Goal: Information Seeking & Learning: Learn about a topic

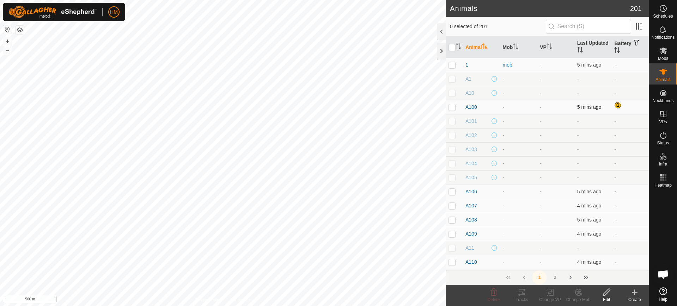
scroll to position [1457, 0]
click at [452, 106] on p-checkbox at bounding box center [451, 107] width 7 height 6
checkbox input "true"
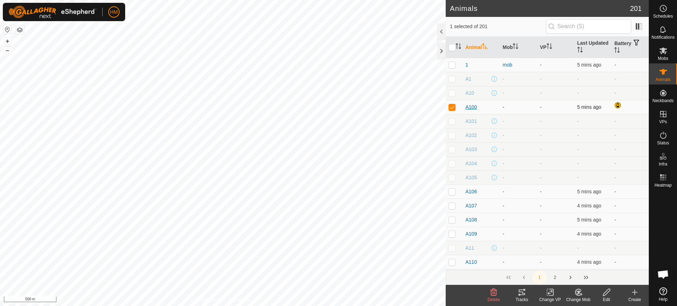
click at [469, 106] on span "A100" at bounding box center [471, 107] width 12 height 7
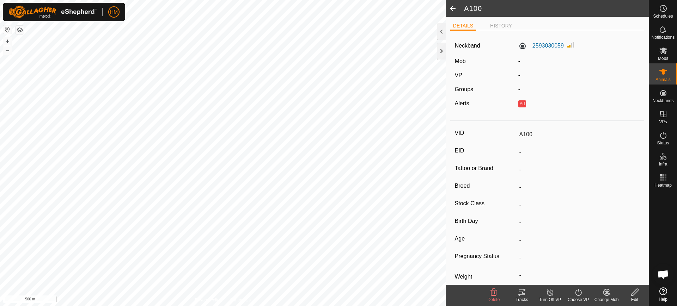
click at [453, 10] on span at bounding box center [453, 8] width 14 height 17
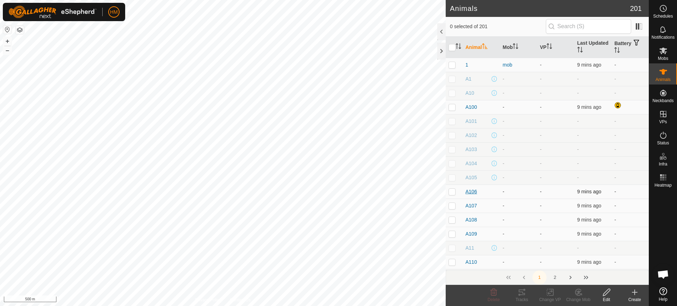
click at [469, 192] on span "A106" at bounding box center [471, 191] width 12 height 7
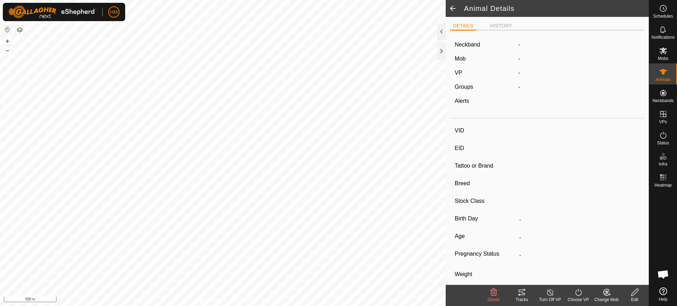
type input "A106"
type input "-"
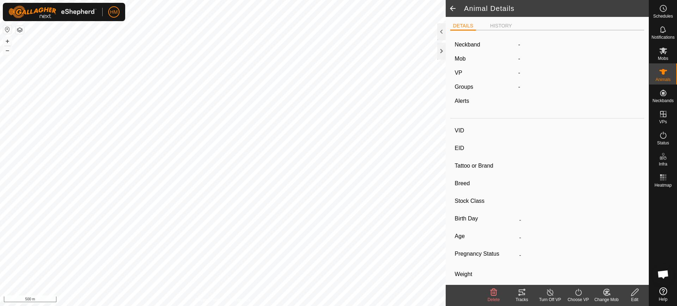
type input "-"
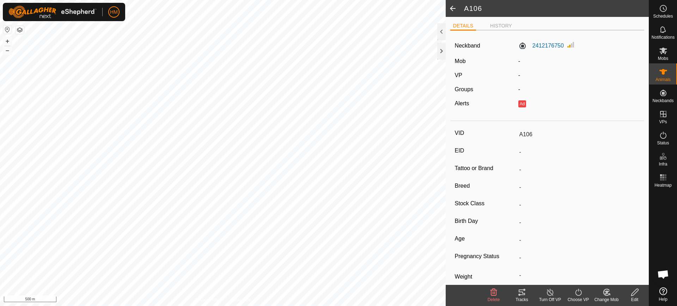
click at [452, 6] on span at bounding box center [453, 8] width 14 height 17
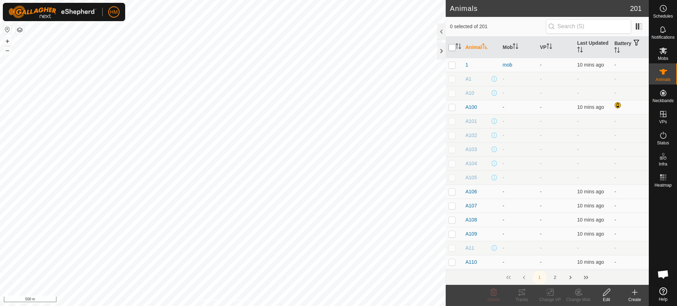
click at [451, 48] on input "checkbox" at bounding box center [451, 47] width 7 height 7
checkbox input "true"
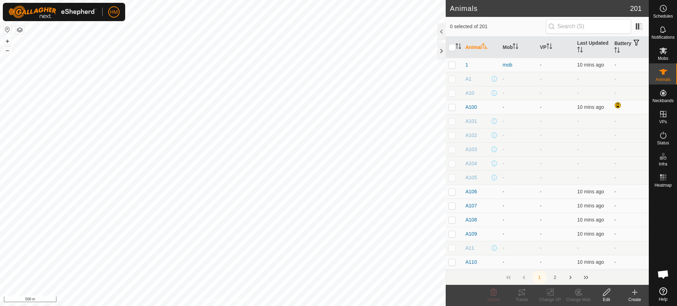
checkbox input "true"
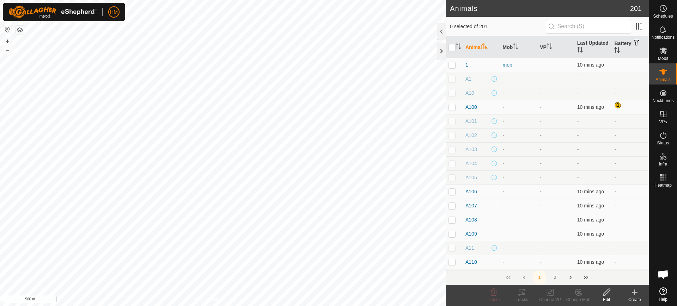
checkbox input "true"
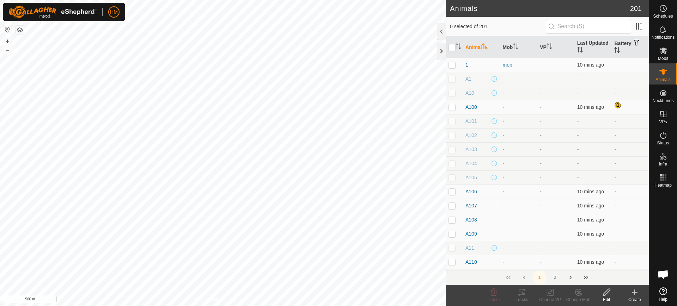
checkbox input "true"
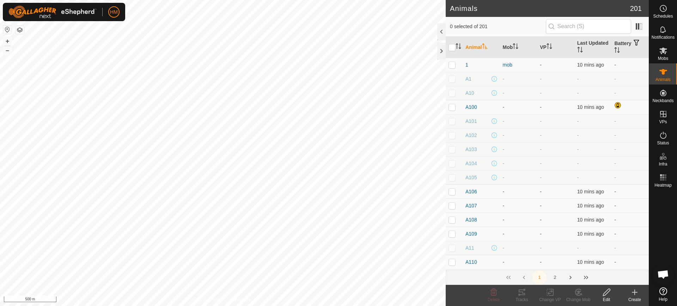
checkbox input "true"
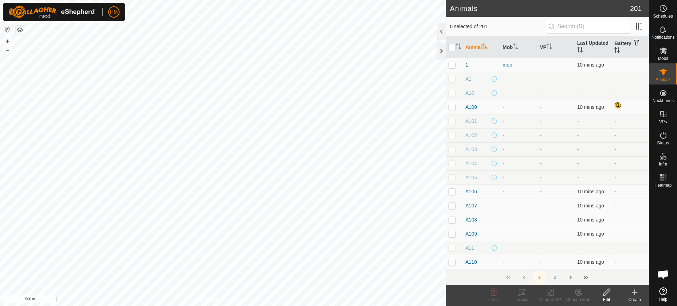
checkbox input "true"
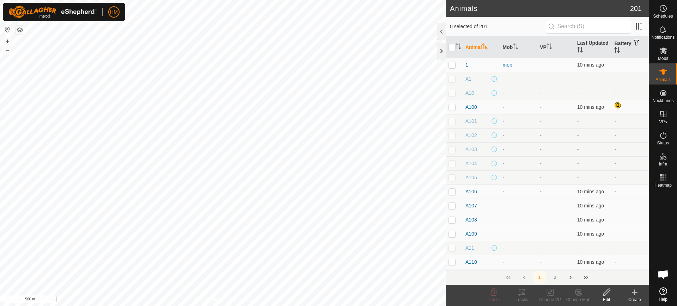
checkbox input "true"
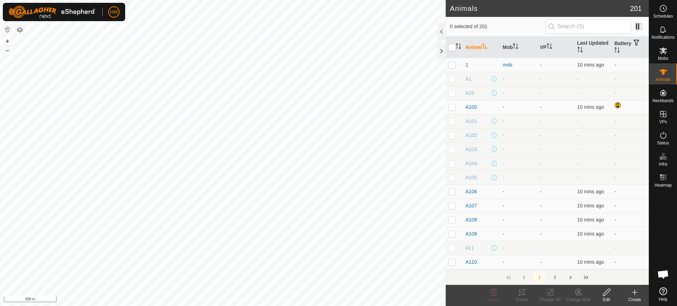
checkbox input "true"
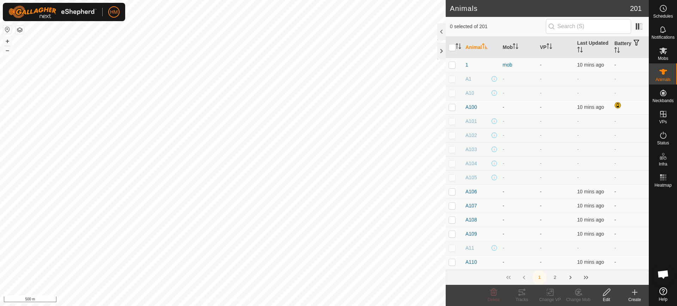
checkbox input "true"
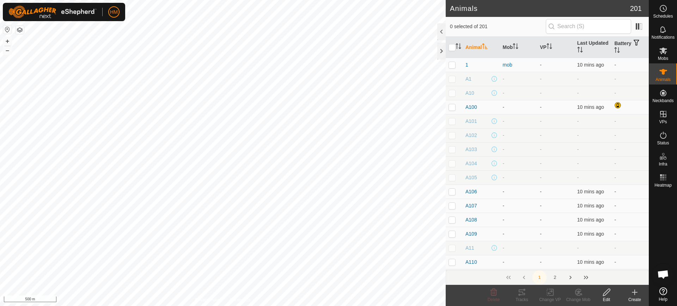
checkbox input "true"
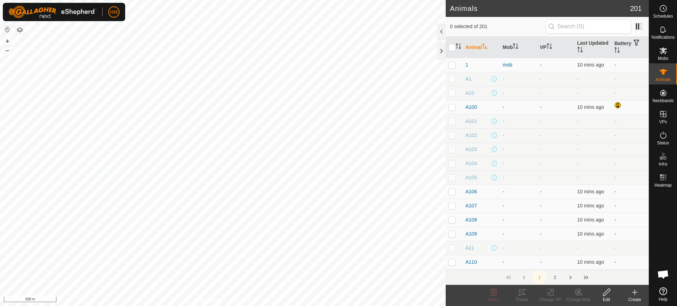
checkbox input "true"
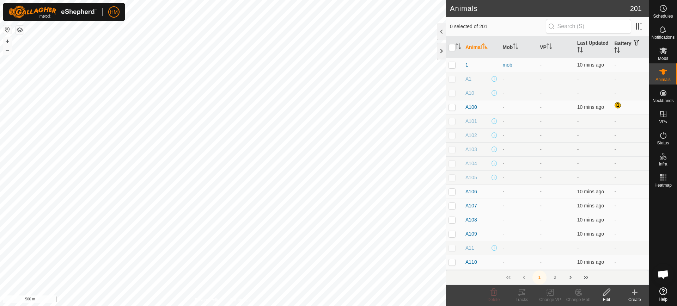
checkbox input "true"
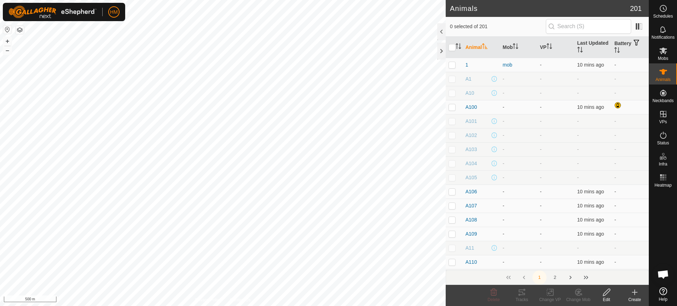
checkbox input "true"
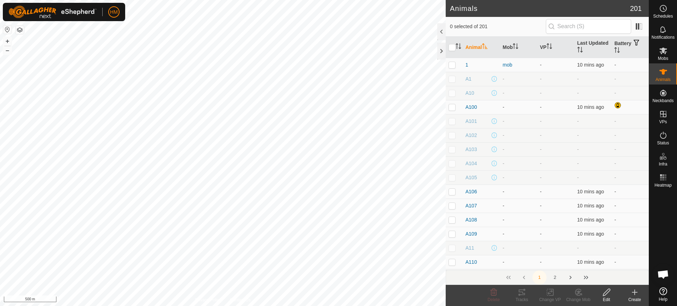
checkbox input "true"
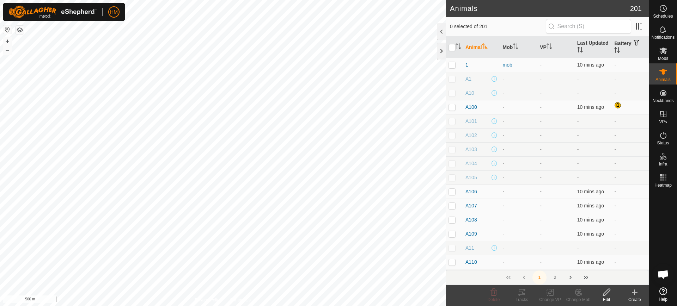
checkbox input "true"
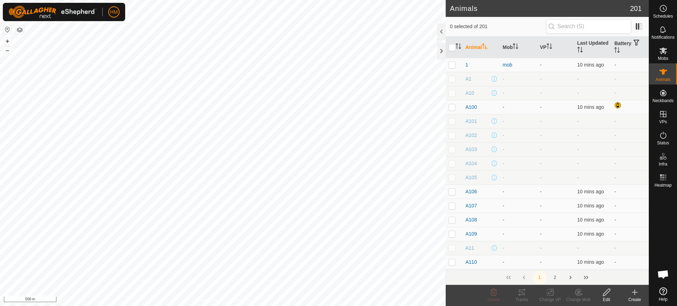
checkbox input "true"
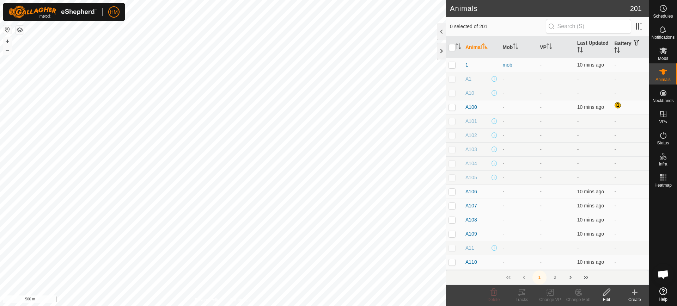
checkbox input "true"
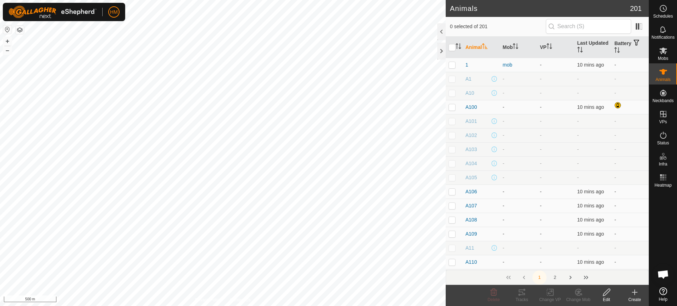
checkbox input "true"
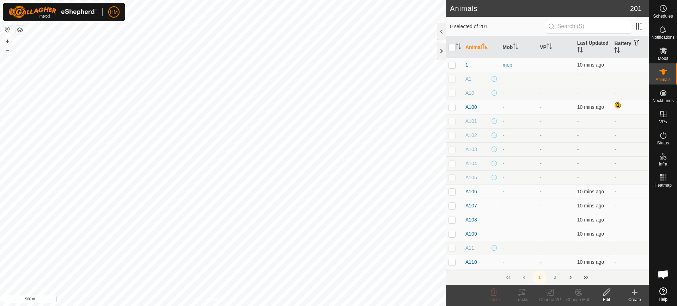
checkbox input "true"
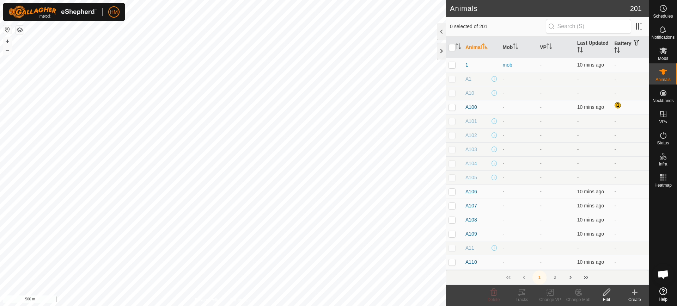
checkbox input "true"
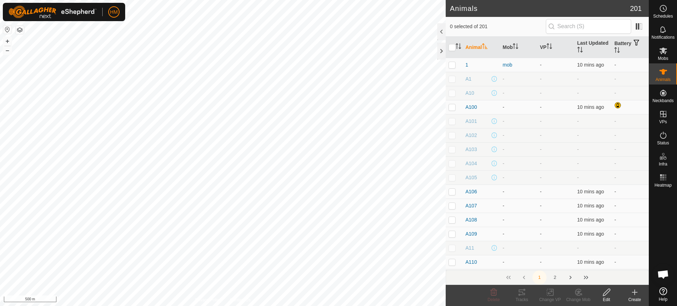
checkbox input "true"
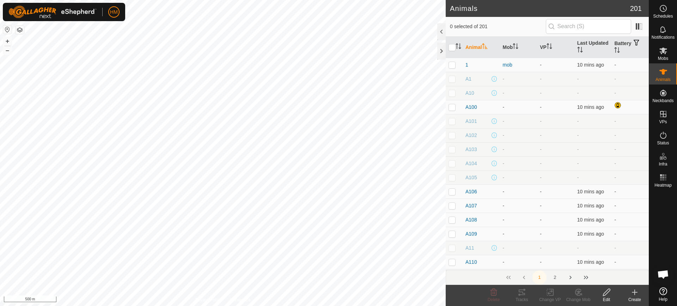
checkbox input "true"
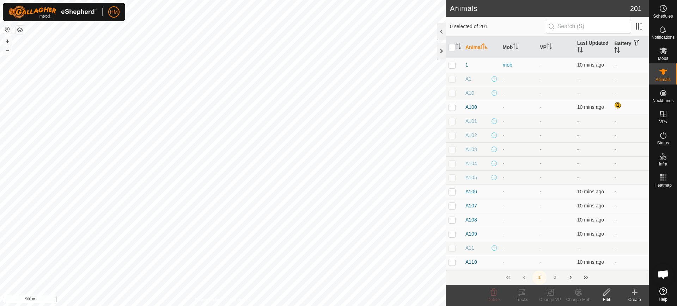
checkbox input "true"
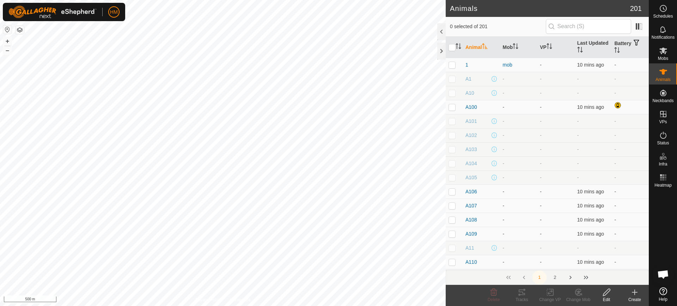
checkbox input "true"
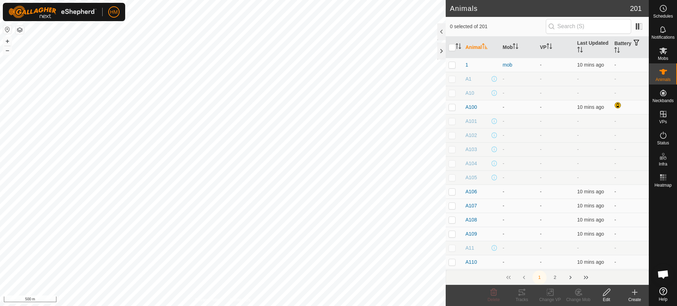
checkbox input "true"
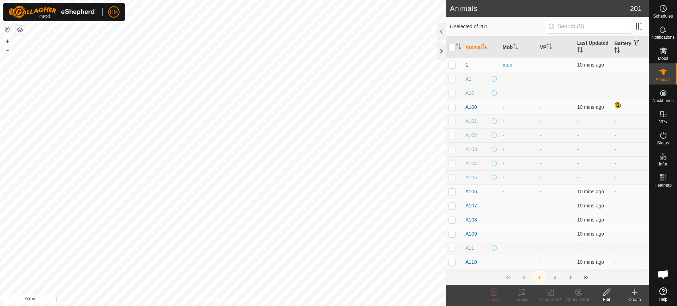
checkbox input "true"
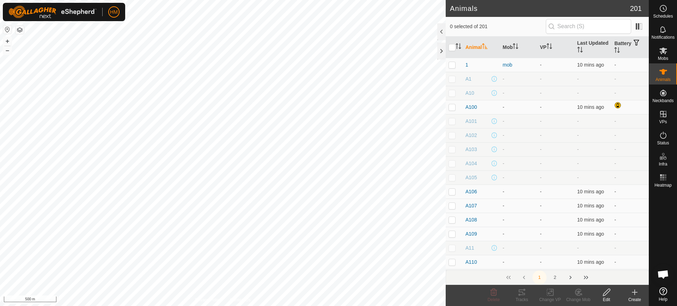
checkbox input "true"
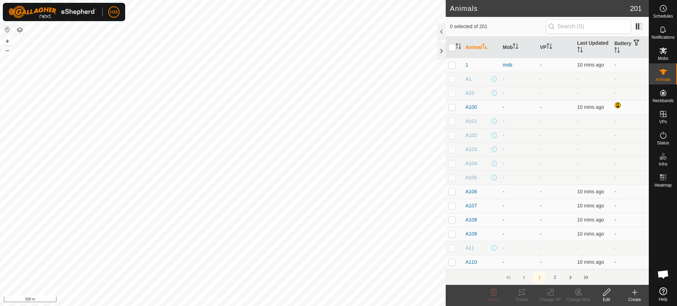
checkbox input "true"
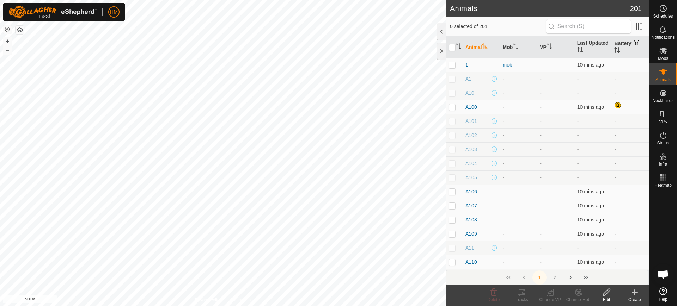
checkbox input "true"
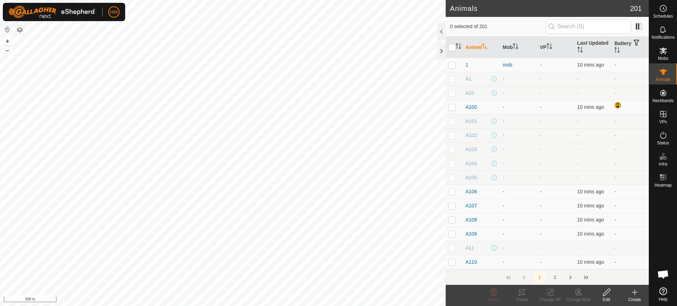
checkbox input "true"
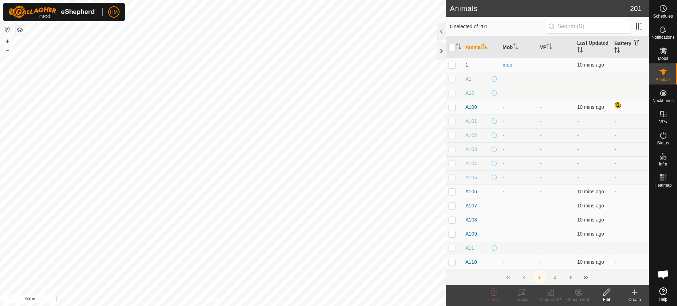
checkbox input "true"
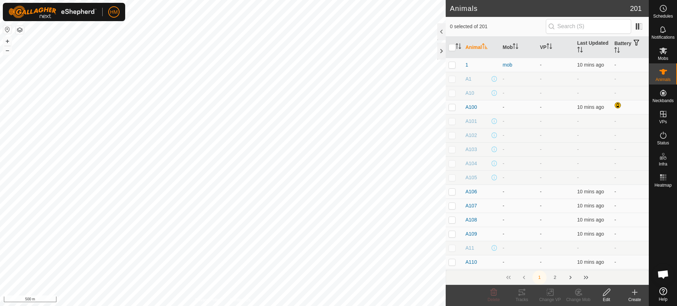
checkbox input "true"
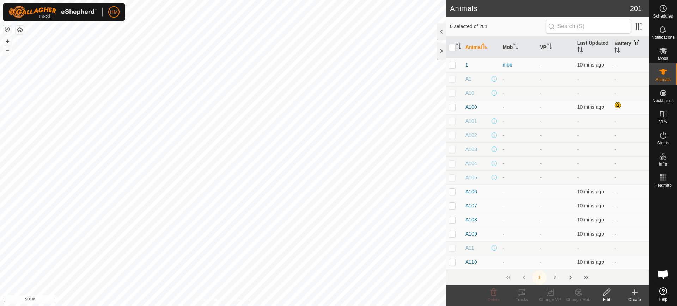
checkbox input "true"
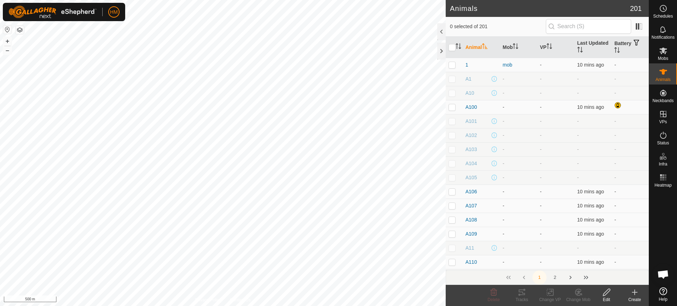
checkbox input "true"
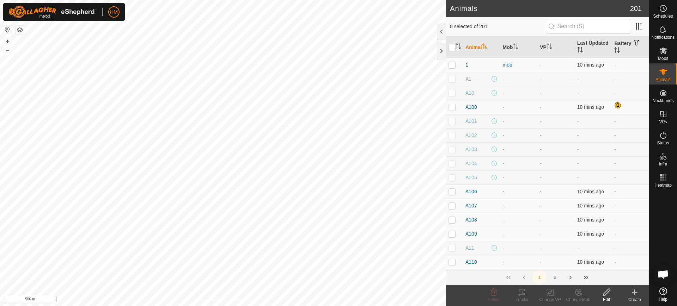
checkbox input "true"
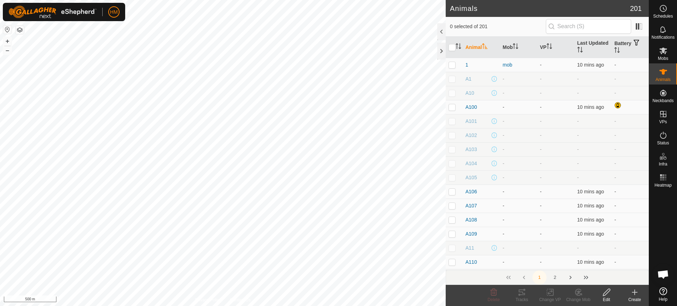
checkbox input "true"
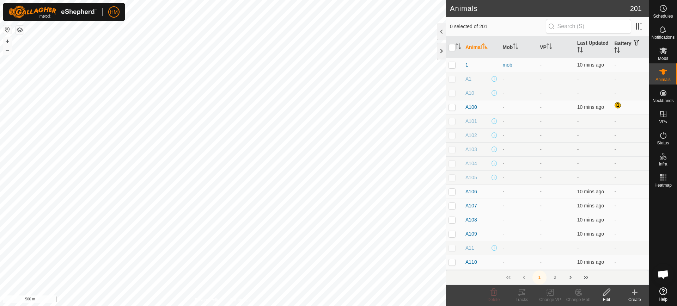
checkbox input "true"
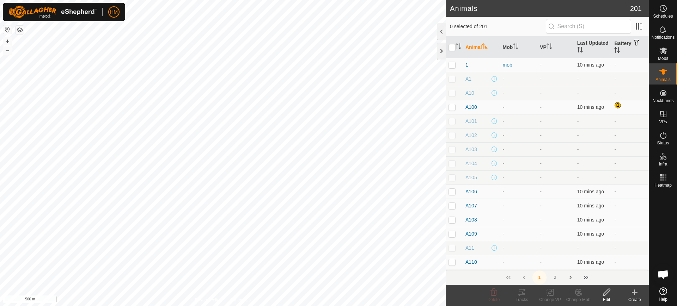
checkbox input "true"
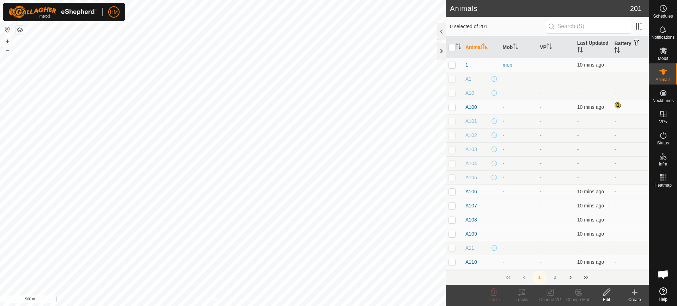
checkbox input "true"
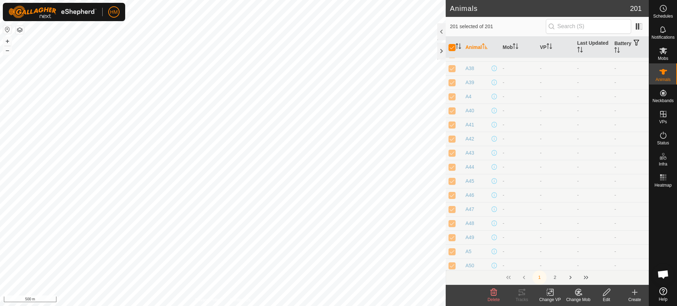
scroll to position [1139, 0]
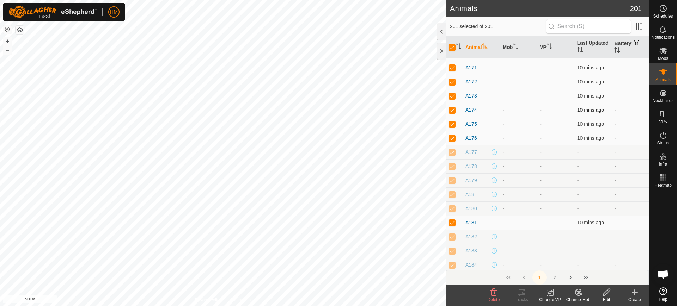
click at [470, 110] on span "A174" at bounding box center [471, 109] width 12 height 7
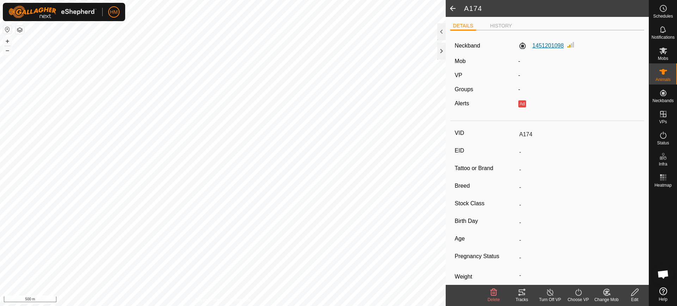
click at [548, 43] on label "1451201098" at bounding box center [540, 46] width 45 height 8
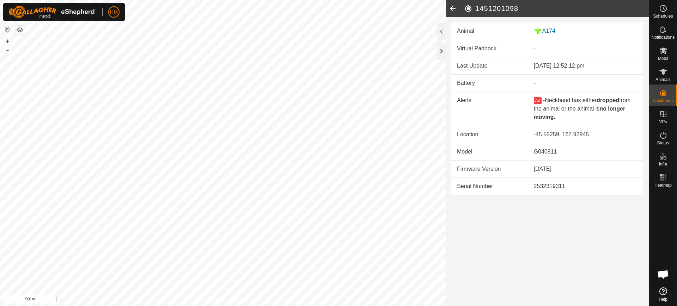
click at [451, 7] on icon at bounding box center [453, 8] width 14 height 17
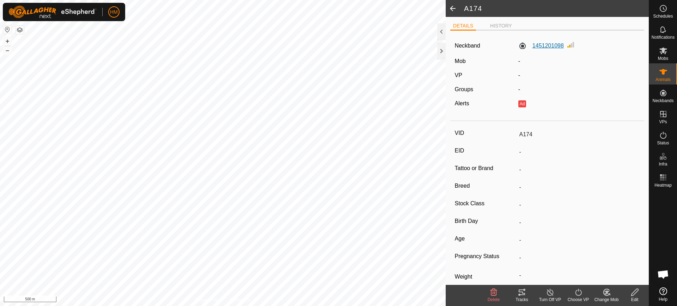
click at [519, 45] on label "1451201098" at bounding box center [540, 46] width 45 height 8
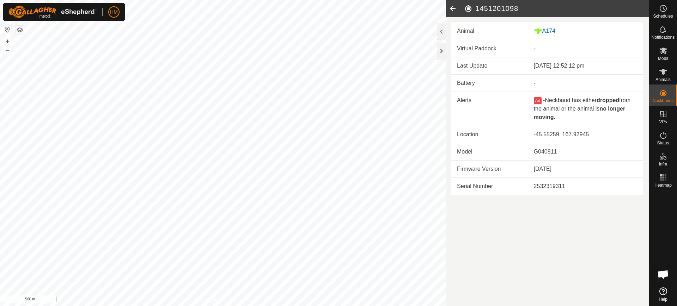
click at [451, 9] on icon at bounding box center [453, 8] width 14 height 17
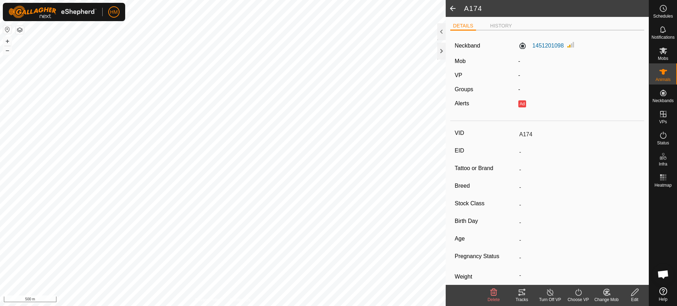
click at [451, 9] on span at bounding box center [453, 8] width 14 height 17
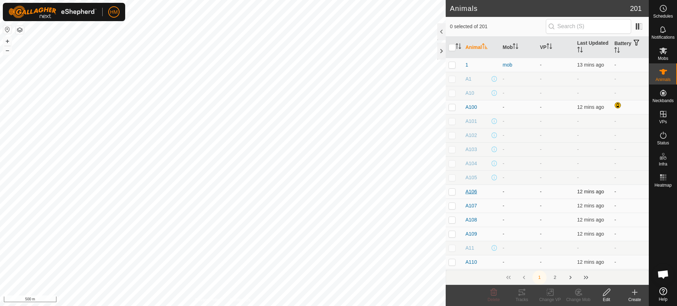
click at [470, 191] on span "A106" at bounding box center [471, 191] width 12 height 7
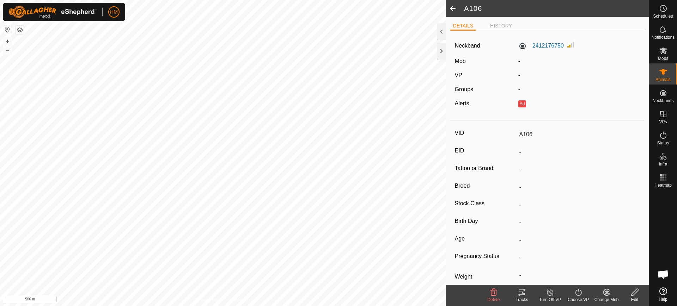
click at [452, 7] on span at bounding box center [453, 8] width 14 height 17
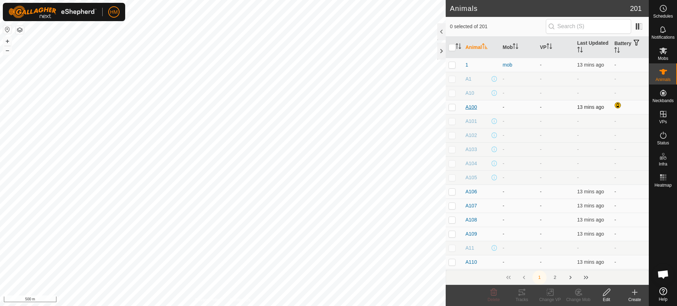
click at [472, 107] on span "A100" at bounding box center [471, 107] width 12 height 7
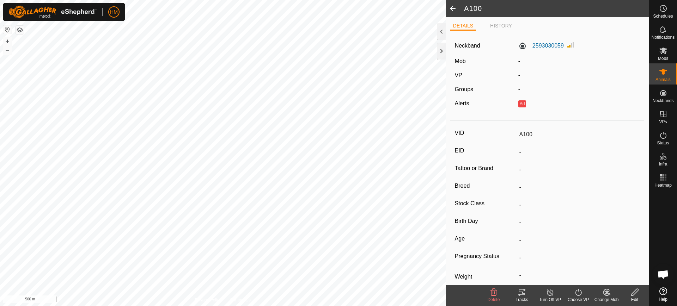
click at [451, 11] on span at bounding box center [453, 8] width 14 height 17
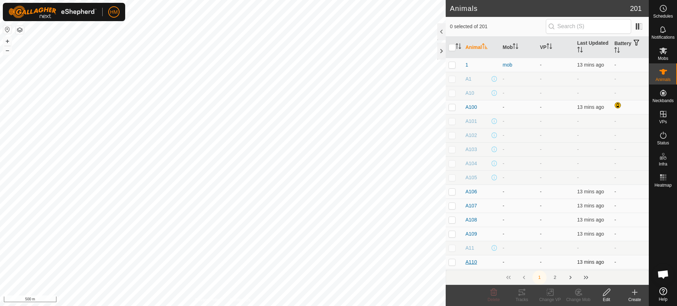
click at [471, 264] on span "A110" at bounding box center [471, 262] width 12 height 7
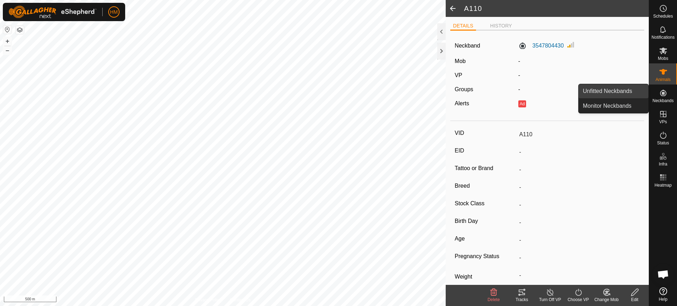
click at [626, 91] on link "Unfitted Neckbands" at bounding box center [614, 91] width 70 height 14
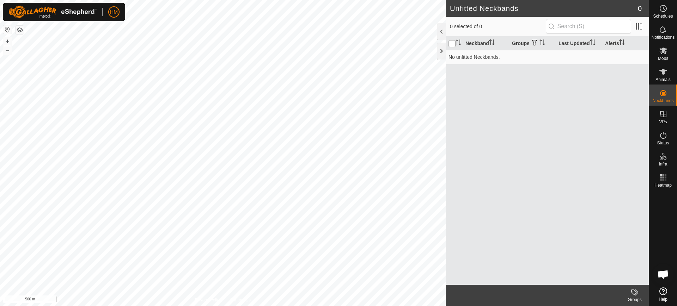
click at [452, 43] on input "checkbox" at bounding box center [451, 43] width 7 height 7
click at [473, 43] on th "Neckband" at bounding box center [486, 44] width 47 height 14
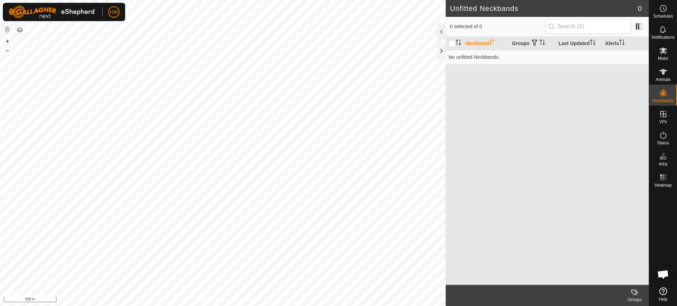
click at [473, 43] on th "Neckband" at bounding box center [486, 44] width 47 height 14
click at [453, 43] on input "checkbox" at bounding box center [451, 43] width 7 height 7
click at [558, 28] on input "text" at bounding box center [588, 26] width 85 height 15
click at [550, 26] on p-inputicon at bounding box center [552, 27] width 6 height 6
click at [667, 72] on icon at bounding box center [663, 72] width 8 height 8
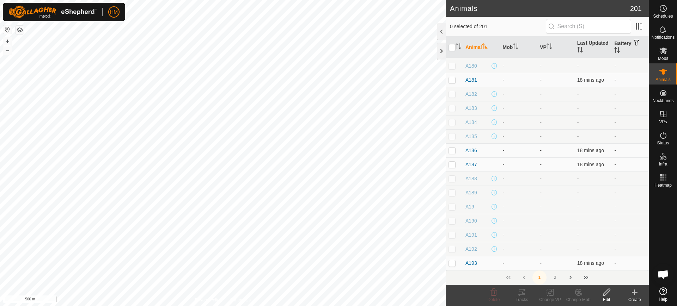
scroll to position [1305, 0]
click at [452, 129] on p-checkbox at bounding box center [451, 128] width 7 height 6
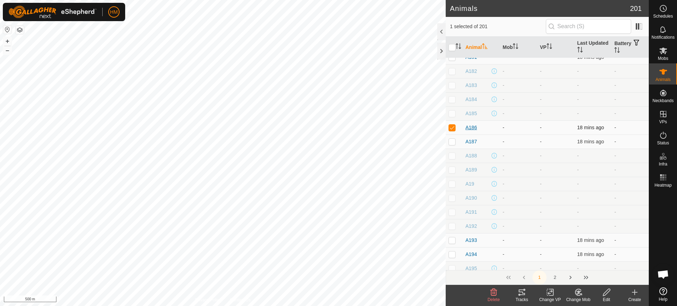
click at [470, 127] on span "A186" at bounding box center [471, 127] width 12 height 7
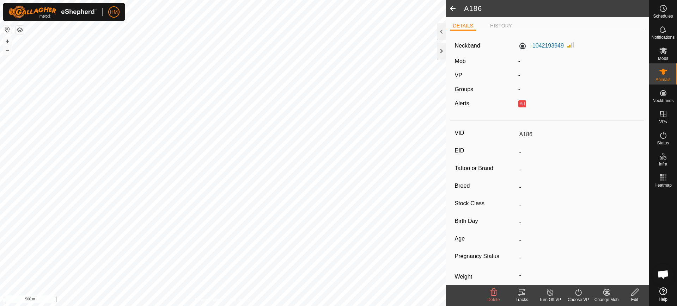
click at [452, 5] on span at bounding box center [453, 8] width 14 height 17
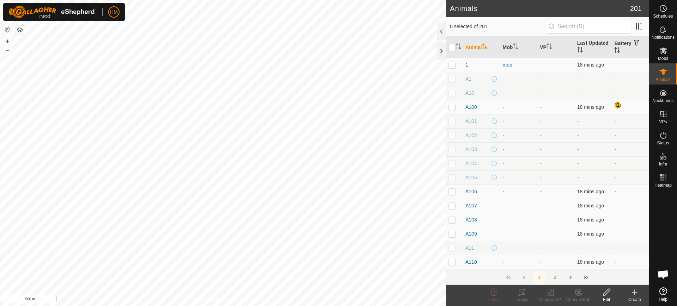
click at [473, 192] on span "A106" at bounding box center [471, 191] width 12 height 7
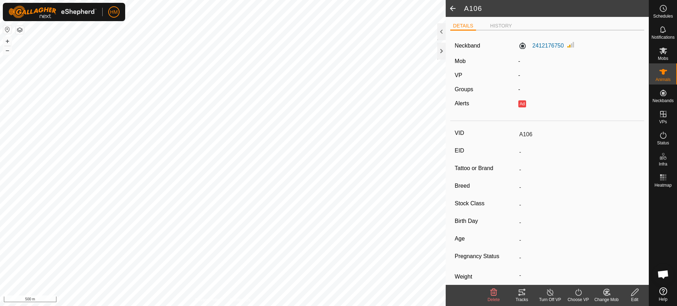
click at [453, 4] on span at bounding box center [453, 8] width 14 height 17
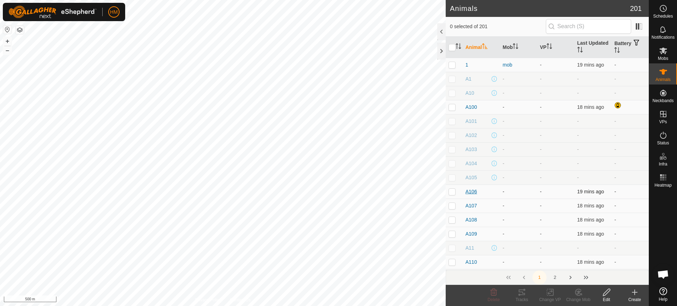
click at [471, 192] on span "A106" at bounding box center [471, 191] width 12 height 7
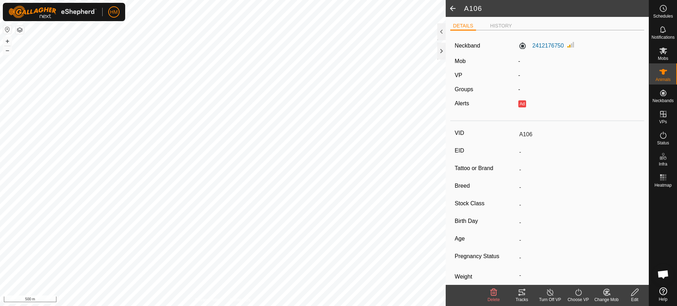
click at [454, 8] on span at bounding box center [453, 8] width 14 height 17
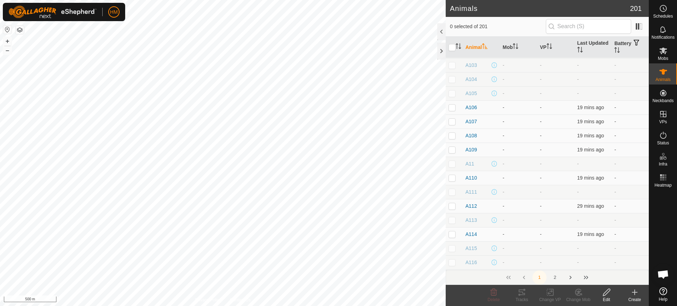
scroll to position [79, 0]
click at [470, 209] on span "A112" at bounding box center [471, 211] width 12 height 7
